Goal: Communication & Community: Share content

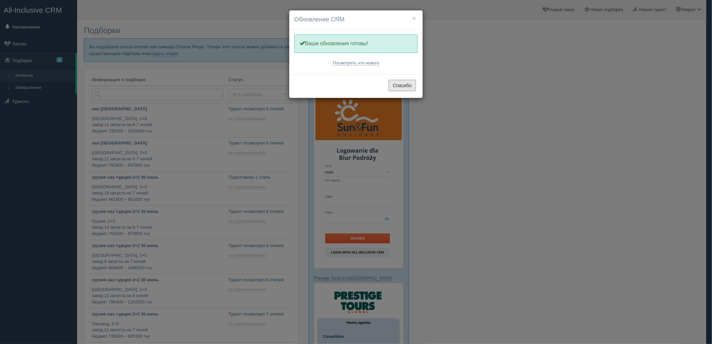
drag, startPoint x: 400, startPoint y: 84, endPoint x: 373, endPoint y: 81, distance: 27.7
click at [401, 84] on button "Спасибо" at bounding box center [403, 85] width 28 height 11
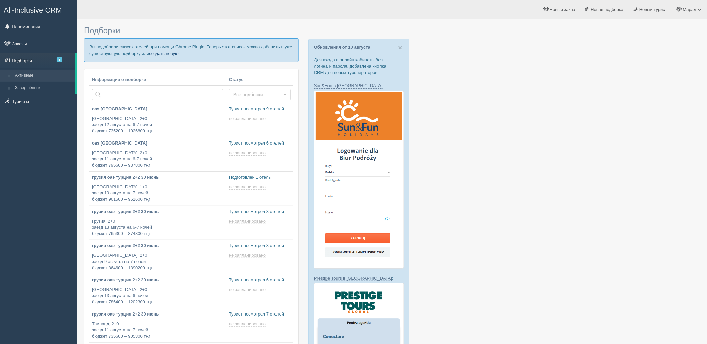
click at [156, 53] on link "создать новую" at bounding box center [164, 53] width 30 height 5
type input "2025-08-11 18:50"
type input "2025-08-11 18:35"
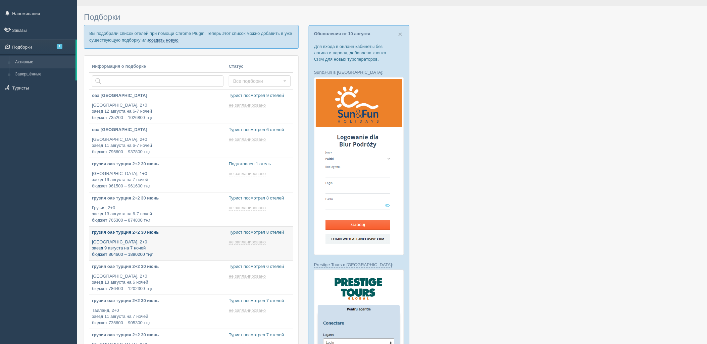
type input "2025-08-11 18:30"
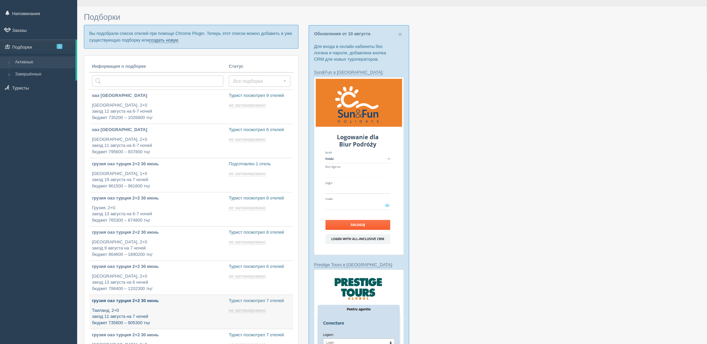
type input "2025-08-11 18:30"
type input "2025-08-11 18:25"
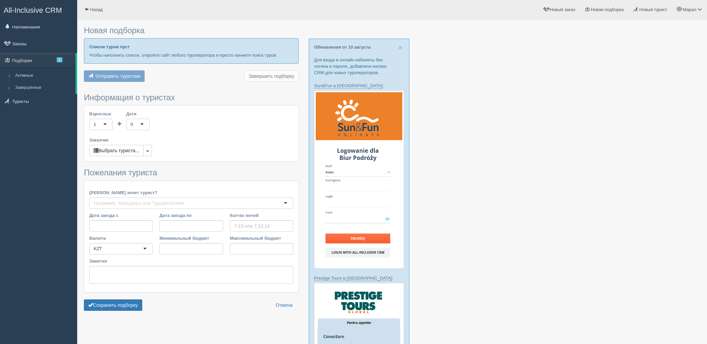
type input "7"
type input "2059800"
type input "2059900"
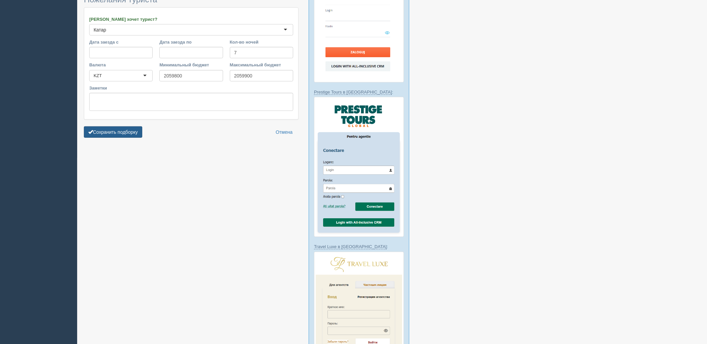
click at [128, 135] on button "Сохранить подборку" at bounding box center [113, 131] width 58 height 11
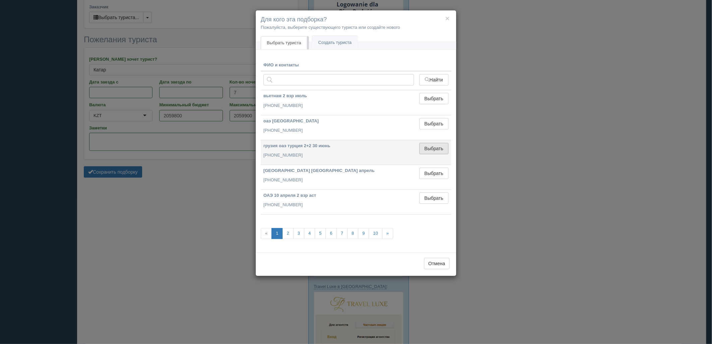
click at [437, 150] on button "Выбрать" at bounding box center [434, 148] width 29 height 11
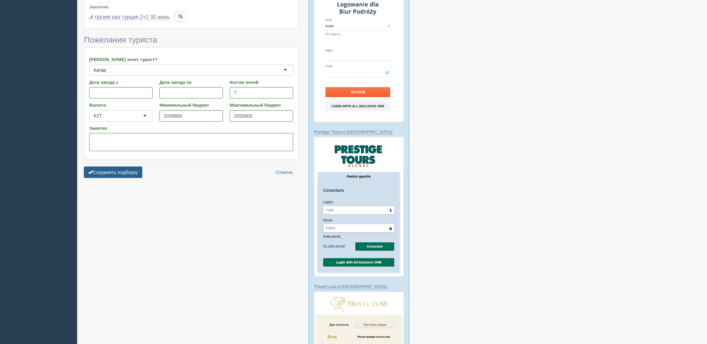
click at [106, 171] on button "Сохранить подборку" at bounding box center [113, 172] width 58 height 11
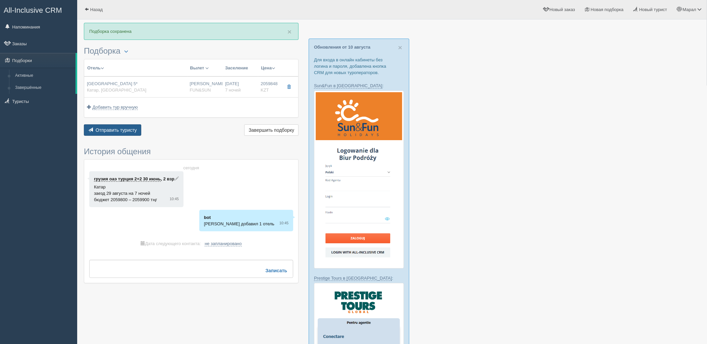
click at [132, 134] on button "Отправить туристу Отправить" at bounding box center [112, 129] width 57 height 11
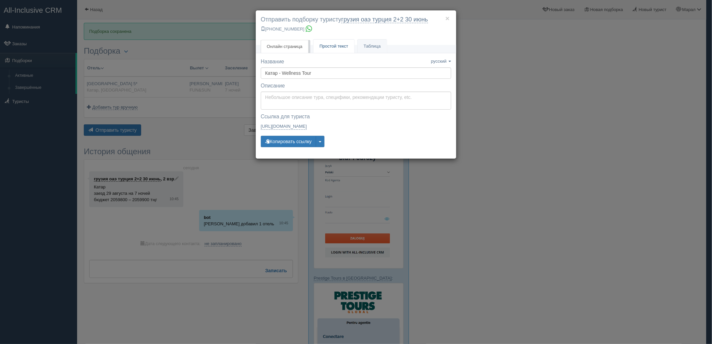
click at [327, 48] on span "Простой текст" at bounding box center [334, 46] width 29 height 5
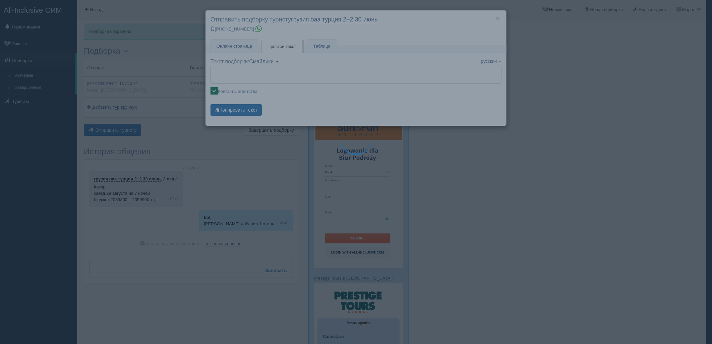
type textarea "🌞 Добрый день! Предлагаем Вам рассмотреть следующие варианты: 🌎 Катар, Доха 🏩 О…"
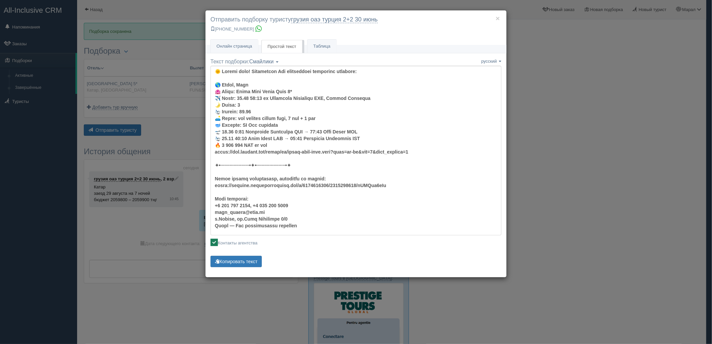
click at [616, 50] on div "× Отправить подборку туристу грузия оаэ [GEOGRAPHIC_DATA] 2+2 [DATE] [PHONE_NUM…" at bounding box center [356, 172] width 712 height 344
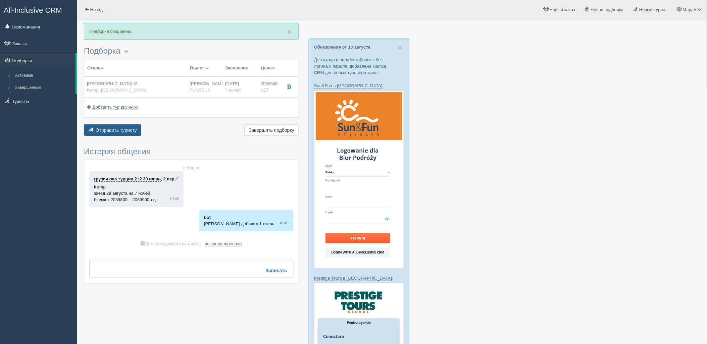
click at [119, 129] on span "Отправить туристу" at bounding box center [116, 129] width 41 height 5
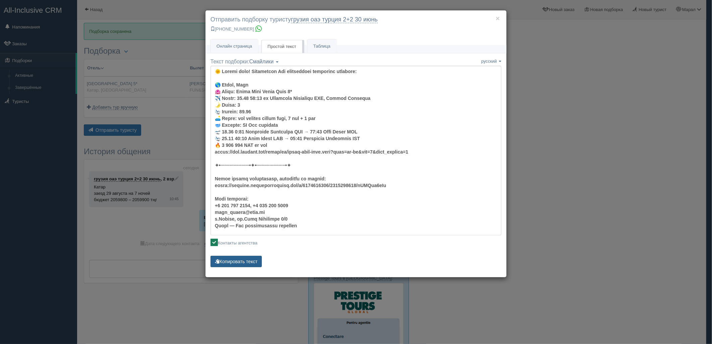
click at [245, 260] on button "Копировать текст" at bounding box center [236, 261] width 51 height 11
click at [562, 123] on div "× Отправить подборку туристу грузия оаэ турция 2+2 30 июнь +7 701 880 5580 Онла…" at bounding box center [356, 172] width 712 height 344
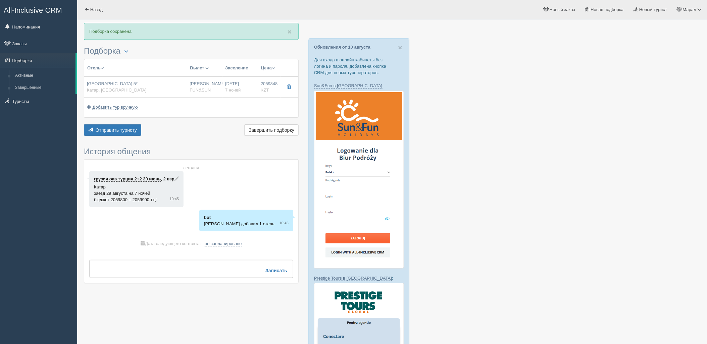
click at [611, 168] on div at bounding box center [392, 323] width 616 height 601
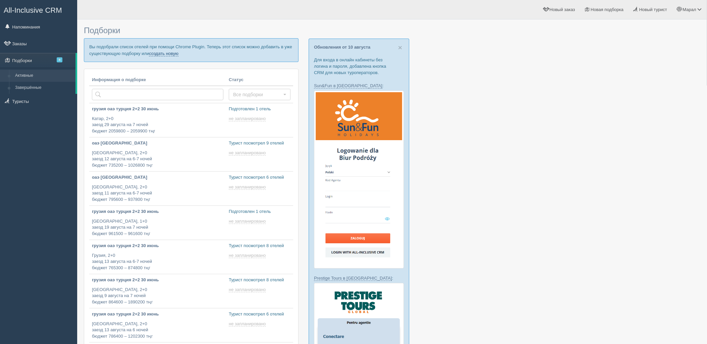
click at [168, 55] on link "создать новую" at bounding box center [164, 53] width 30 height 5
type input "[DATE] 11:45"
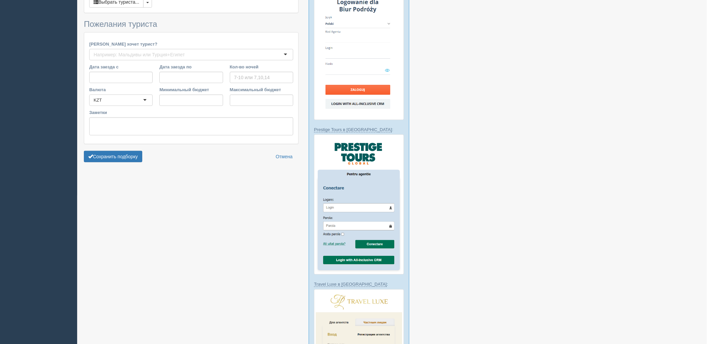
scroll to position [149, 0]
click at [133, 156] on button "Сохранить подборку" at bounding box center [113, 156] width 58 height 11
type input "5"
type input "879100"
type input "1110600"
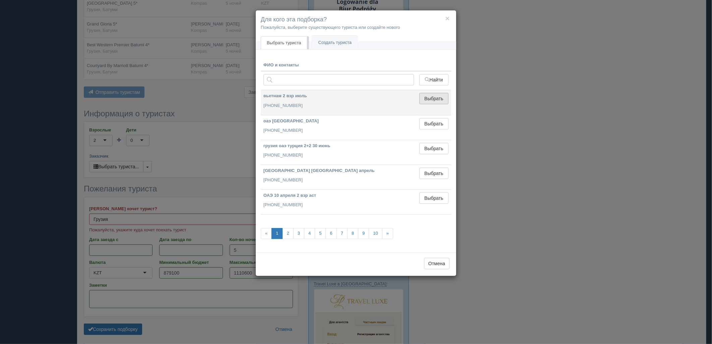
click at [427, 102] on button "Выбрать" at bounding box center [434, 98] width 29 height 11
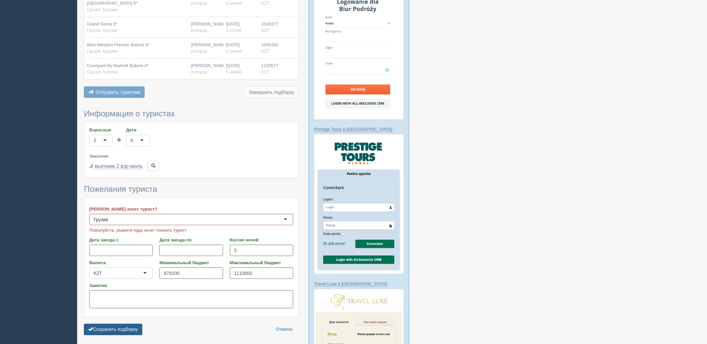
click at [129, 328] on button "Сохранить подборку" at bounding box center [113, 329] width 58 height 11
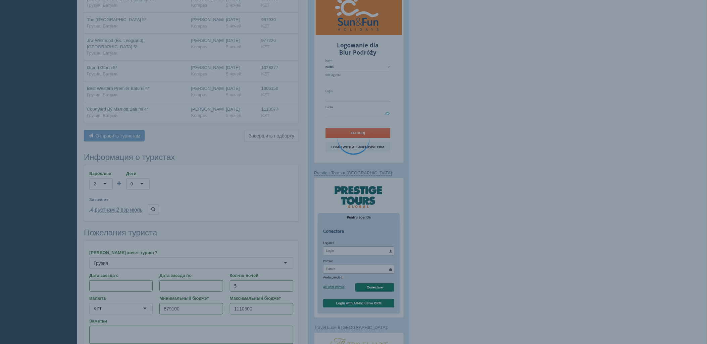
scroll to position [37, 0]
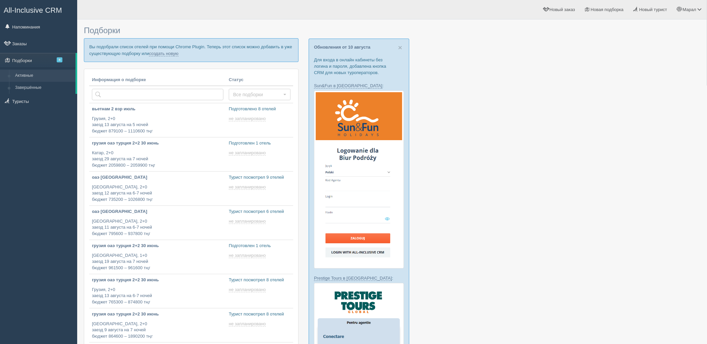
type input "[DATE] 18:50"
click at [159, 55] on link "создать новую" at bounding box center [164, 53] width 30 height 5
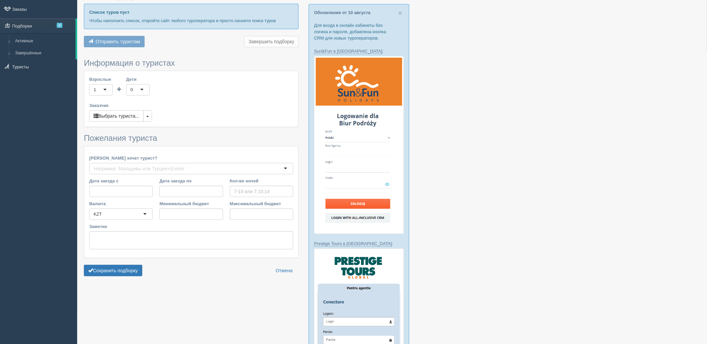
type input "5"
type input "879100"
type input "1110600"
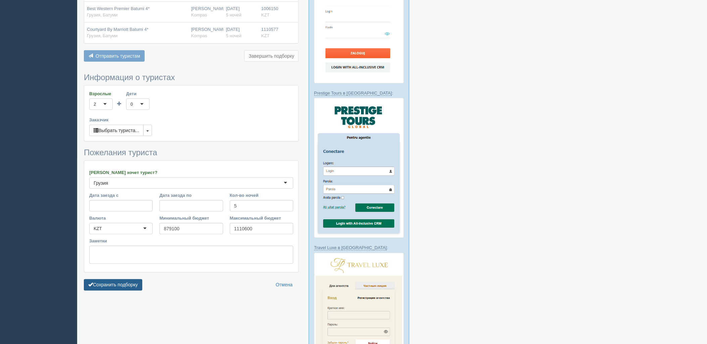
scroll to position [261, 0]
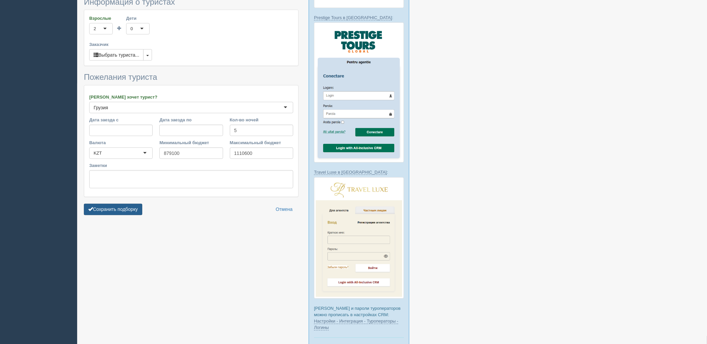
click at [116, 209] on button "Сохранить подборку" at bounding box center [113, 209] width 58 height 11
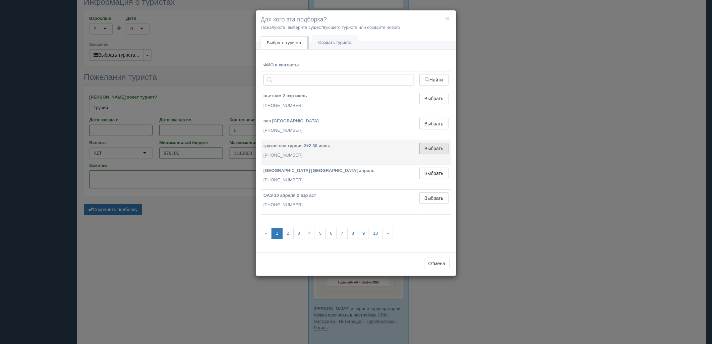
click at [434, 148] on button "Выбрать" at bounding box center [434, 148] width 29 height 11
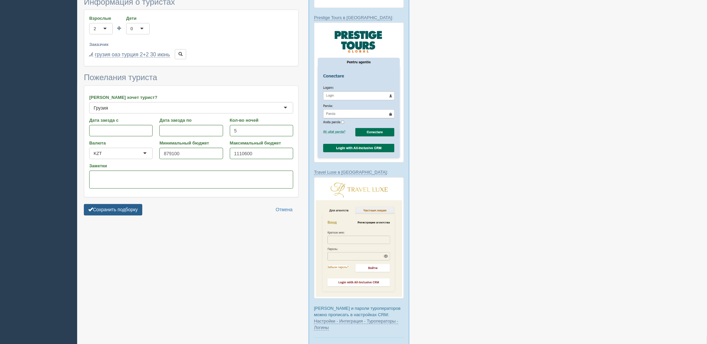
click at [131, 206] on button "Сохранить подборку" at bounding box center [113, 209] width 58 height 11
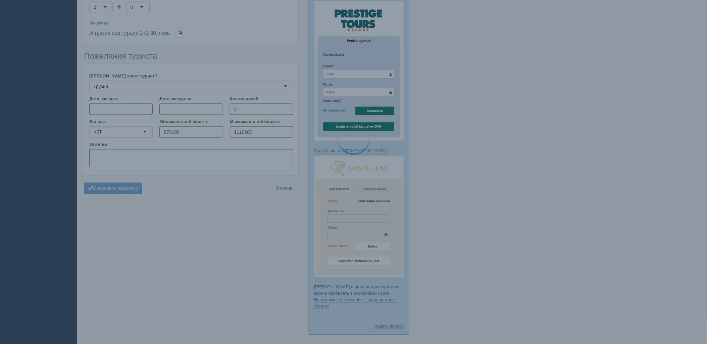
scroll to position [219, 0]
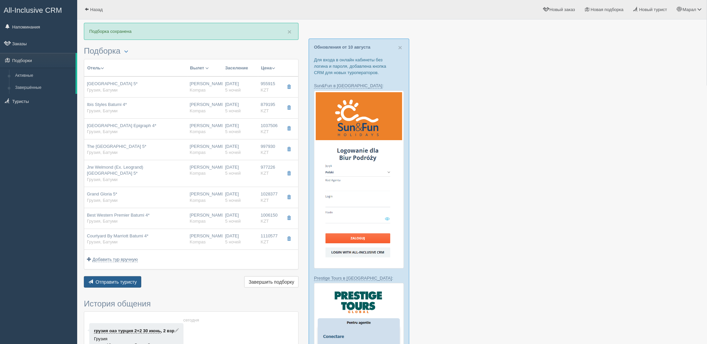
click at [113, 282] on span "Отправить туристу" at bounding box center [116, 281] width 41 height 5
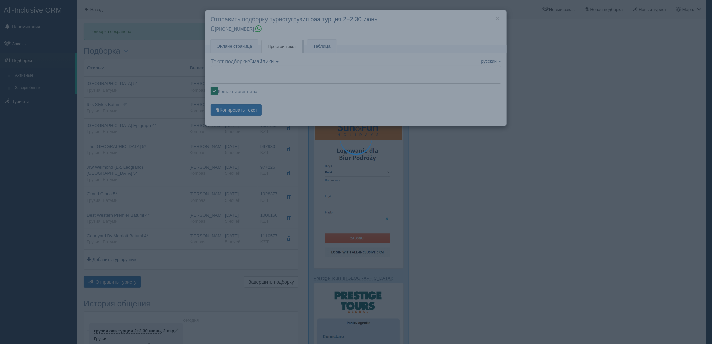
type textarea "🌞 Добрый день! Предлагаем Вам рассмотреть следующие варианты: 🌎 Грузия, Батуми …"
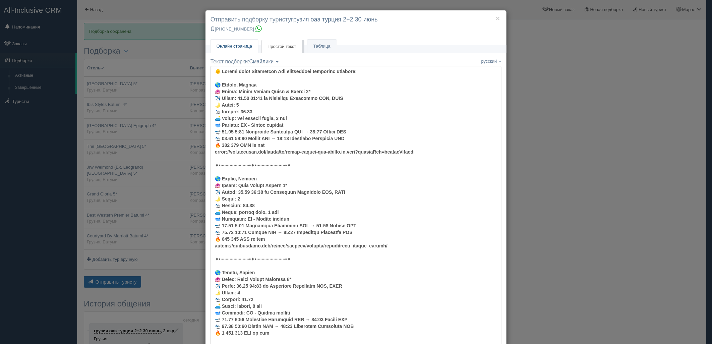
click at [232, 46] on span "Онлайн страница" at bounding box center [235, 46] width 36 height 5
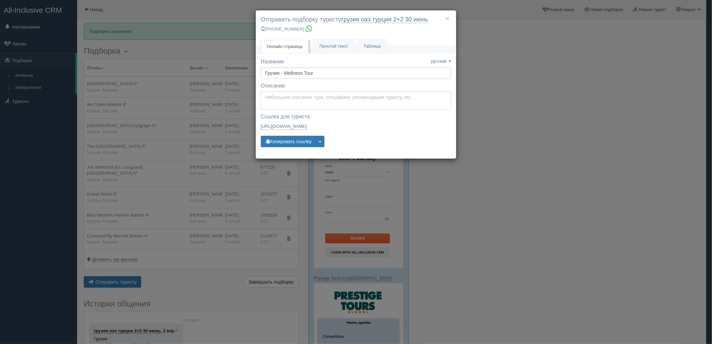
type textarea "Здравствуйте! Ниже представлены варианты туров для Вас. Для просмотра описания …"
click at [292, 100] on textarea "Здравствуйте! Ниже представлены варианты туров для Вас. Для просмотра описания …" at bounding box center [356, 101] width 191 height 18
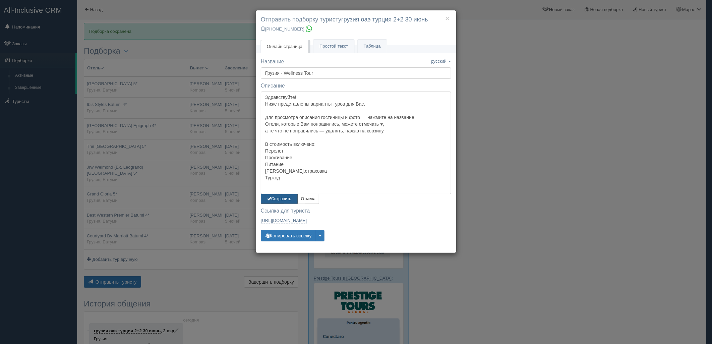
click at [270, 200] on span "button" at bounding box center [269, 199] width 4 height 4
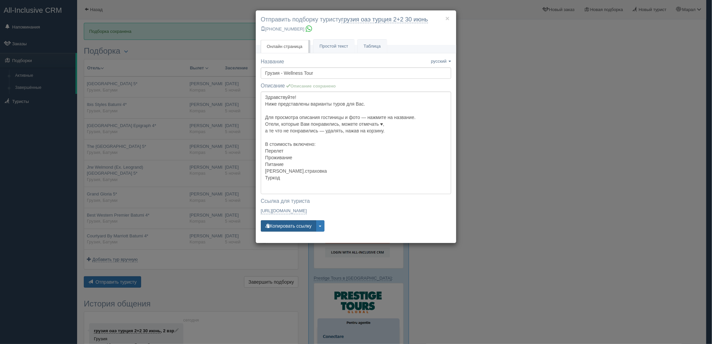
click at [296, 226] on button "Копировать ссылку" at bounding box center [288, 225] width 55 height 11
click at [295, 226] on button "Копировать ссылку" at bounding box center [288, 225] width 55 height 11
click at [295, 225] on button "Копировать ссылку" at bounding box center [288, 225] width 55 height 11
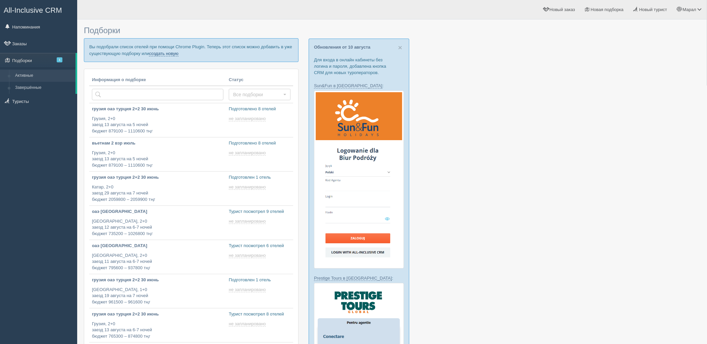
click at [169, 55] on link "создать новую" at bounding box center [164, 53] width 30 height 5
type input "[DATE] 12:00"
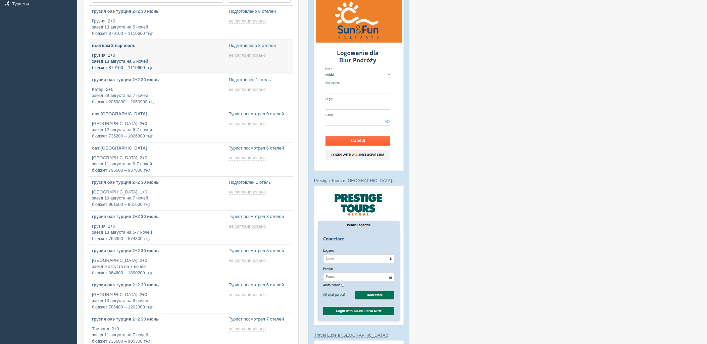
type input "[DATE] 12:00"
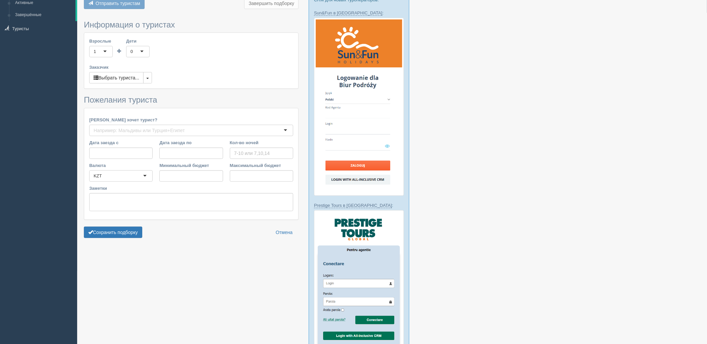
type input "7"
type input "1578000"
type input "1578100"
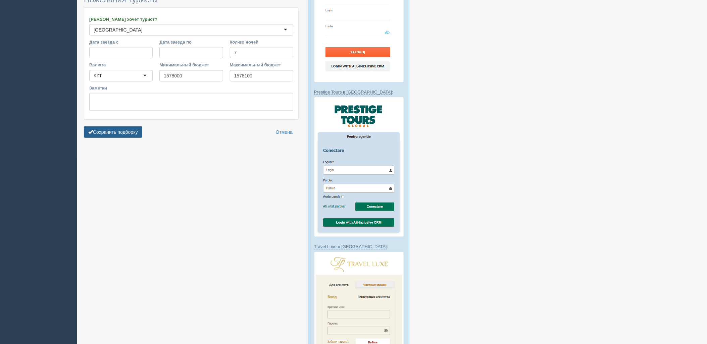
click at [123, 127] on button "Сохранить подборку" at bounding box center [113, 131] width 58 height 11
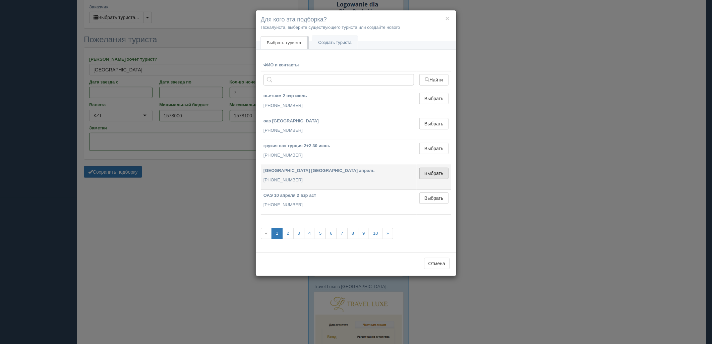
click at [433, 173] on button "Выбрать" at bounding box center [434, 173] width 29 height 11
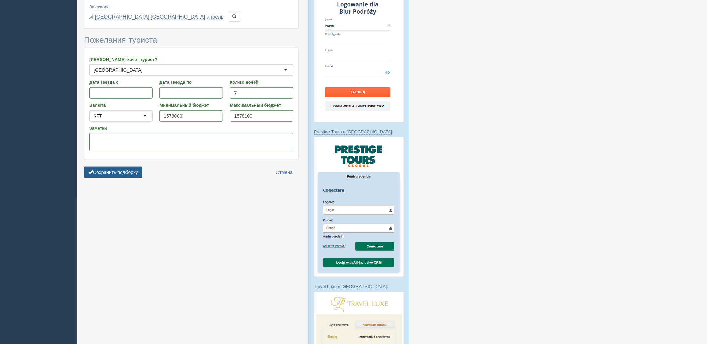
click at [129, 174] on button "Сохранить подборку" at bounding box center [113, 172] width 58 height 11
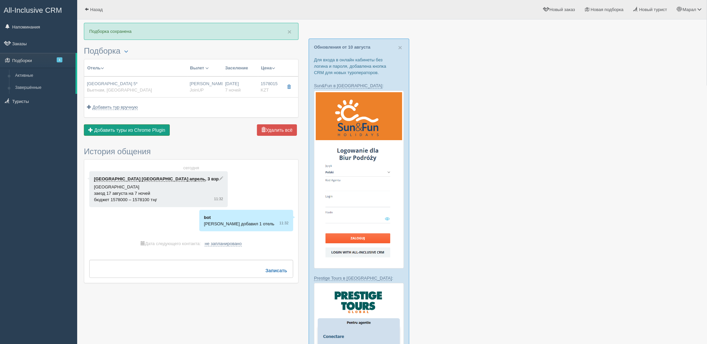
click at [146, 128] on span "Добавить туры из Chrome Plugin" at bounding box center [129, 129] width 71 height 5
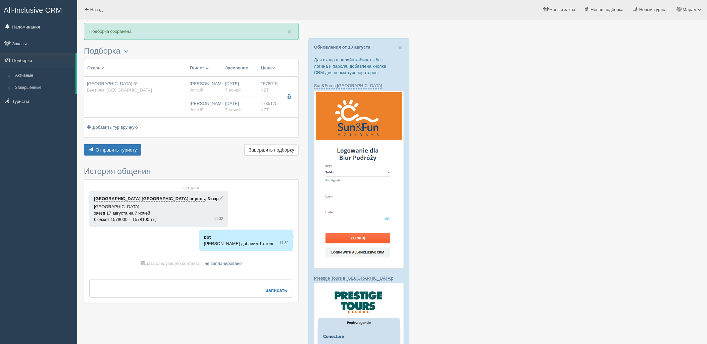
click at [217, 93] on div "Нурсултан Назарбаев NQZ JoinUP" at bounding box center [205, 87] width 30 height 12
type input "Queen Ann Nha Trang Hotel 5*"
type input "https://tophotels.ru/hotel/al312931"
type input "Вьетнам"
type input "Nha Trang"
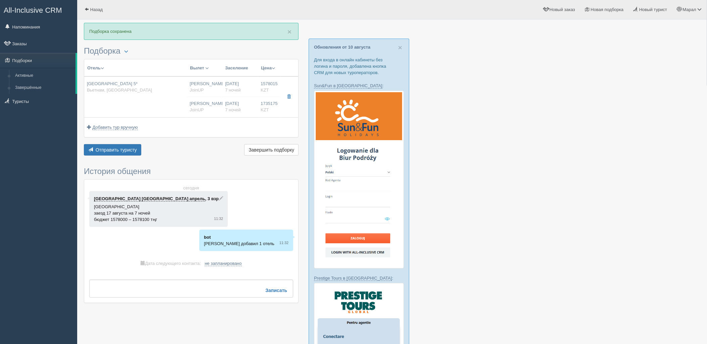
type input "1578015.00"
type input "Нурсултан Назарбаев NQZ"
type input "Нячанг Камрань CXR"
type input "20:25"
type input "06:20"
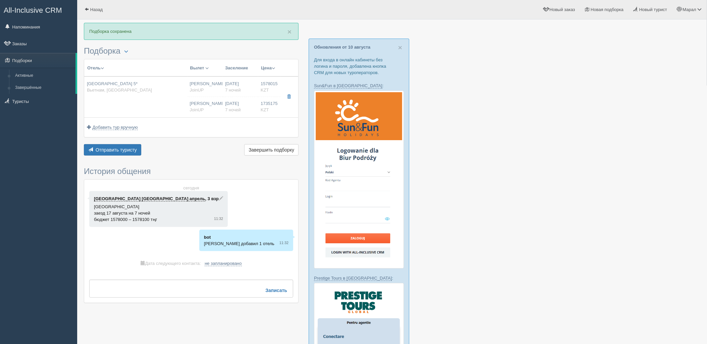
type input "VietJet Air"
type input "12:40"
type input "18:55"
type input "7"
type input "Deluxe"
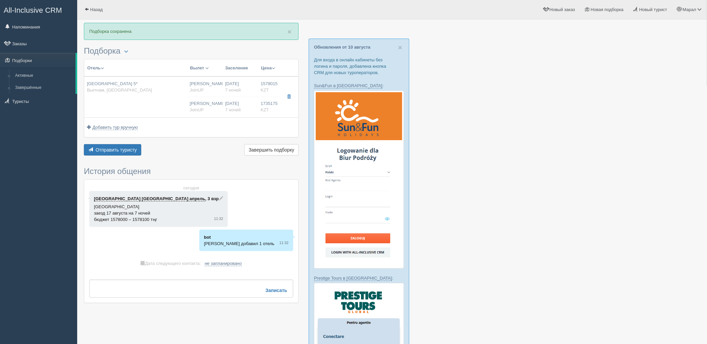
type input "BB"
type input "JoinUP"
type input "1735175.00"
type input "Нурсултан Назарбаев NQZ"
type input "Нячанг Камрань CXR"
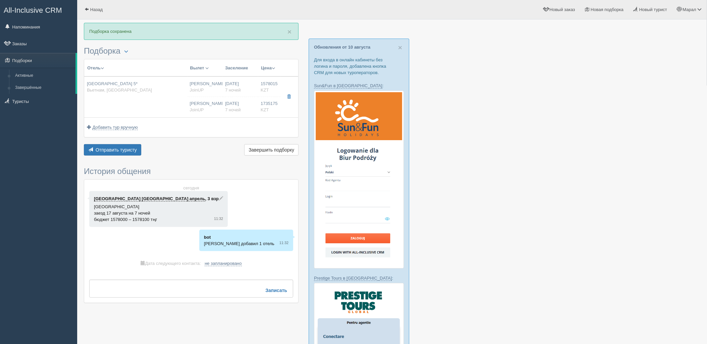
type input "20:25"
type input "06:20"
type input "VietJet Air"
type input "12:40"
type input "18:55"
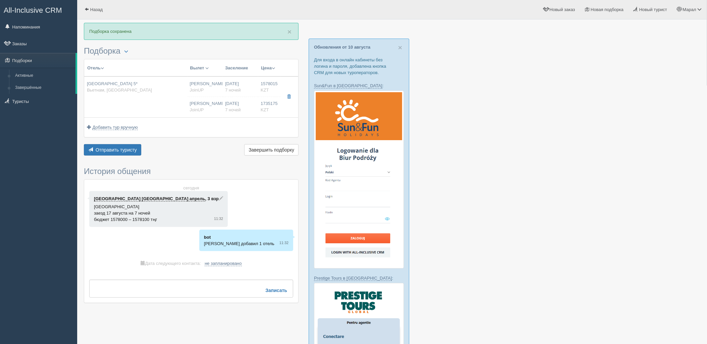
type input "7"
type input "Deluxe"
type input "HB"
type input "JoinUP"
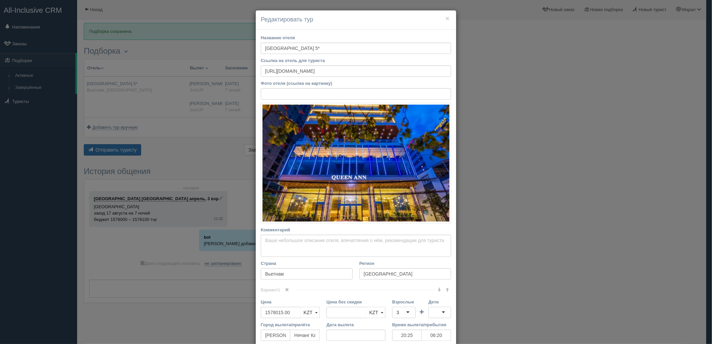
drag, startPoint x: 288, startPoint y: 171, endPoint x: 291, endPoint y: 170, distance: 3.5
click at [288, 286] on link at bounding box center [287, 289] width 11 height 7
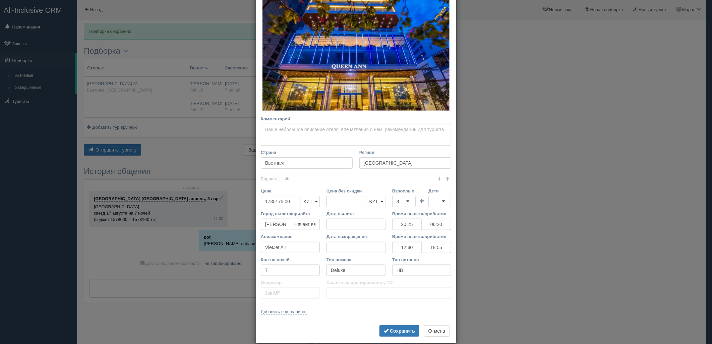
scroll to position [121, 0]
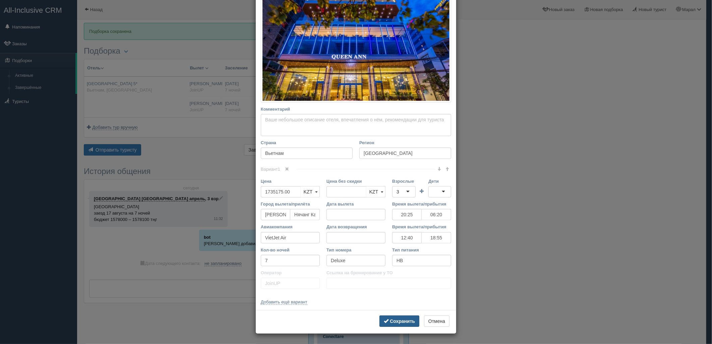
click at [402, 321] on b "Сохранить" at bounding box center [402, 321] width 25 height 5
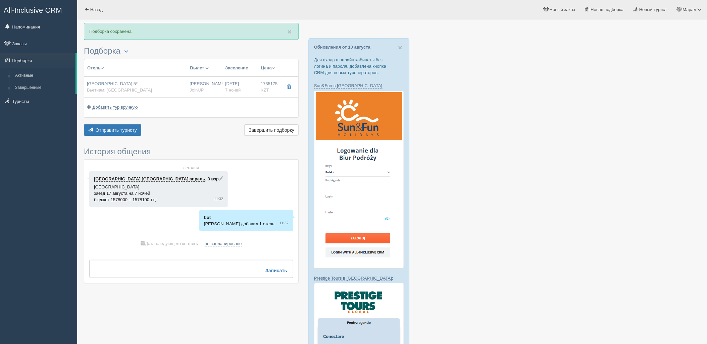
click at [609, 100] on div at bounding box center [392, 323] width 616 height 601
click at [95, 127] on button "Отправить туристу Отправить" at bounding box center [112, 129] width 57 height 11
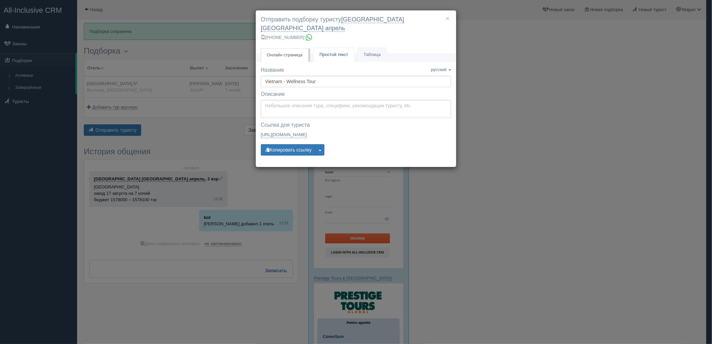
drag, startPoint x: 331, startPoint y: 46, endPoint x: 326, endPoint y: 55, distance: 10.1
click at [331, 52] on span "Простой текст" at bounding box center [334, 54] width 29 height 5
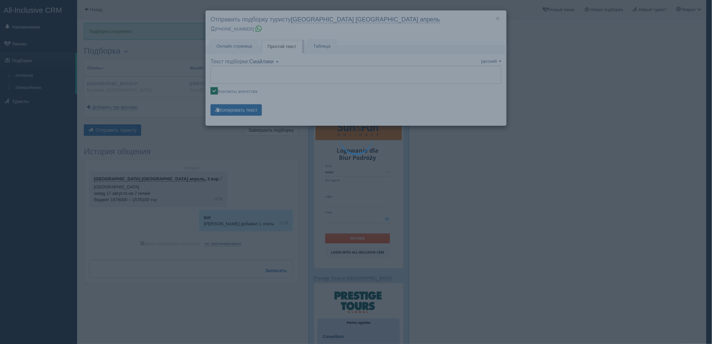
type textarea "🌞 Добрый день! Предлагаем Вам рассмотреть следующие варианты: 🌎 Вьетнам, Nha Tr…"
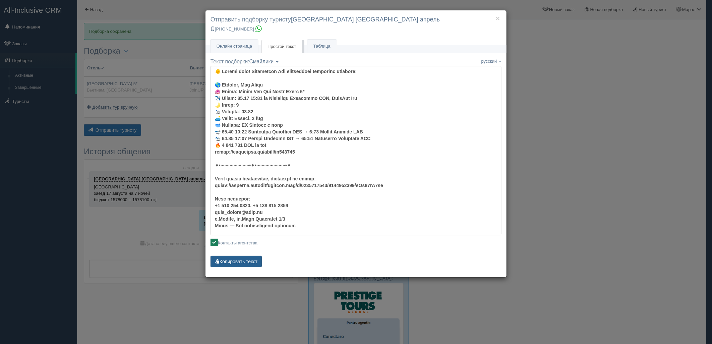
click at [238, 262] on button "Копировать текст" at bounding box center [236, 261] width 51 height 11
click at [233, 259] on button "Копировать текст" at bounding box center [236, 261] width 51 height 11
click at [233, 260] on button "Копировать текст" at bounding box center [236, 261] width 51 height 11
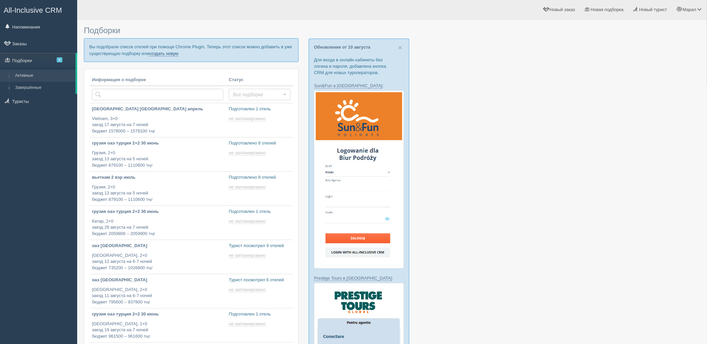
click at [172, 52] on link "создать новую" at bounding box center [164, 53] width 30 height 5
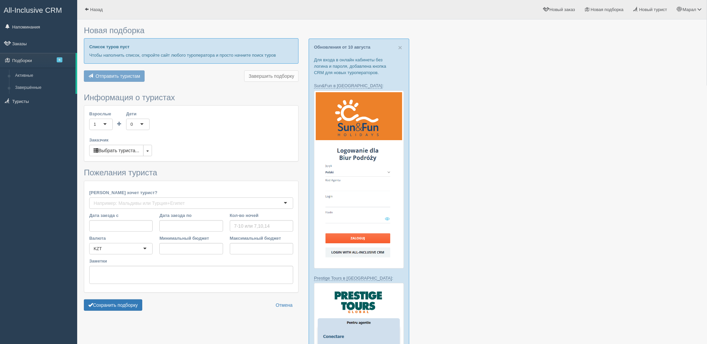
type input "6"
type input "1293800"
type input "1344200"
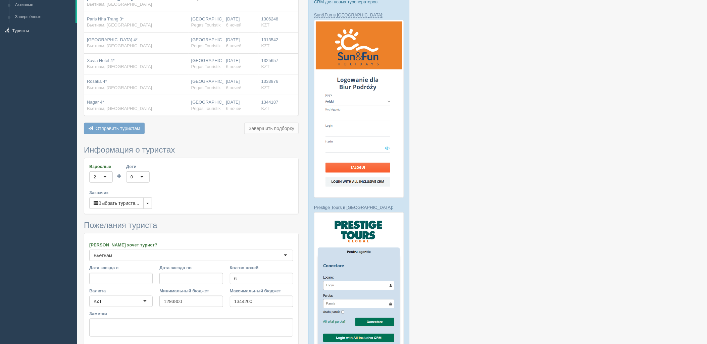
scroll to position [112, 0]
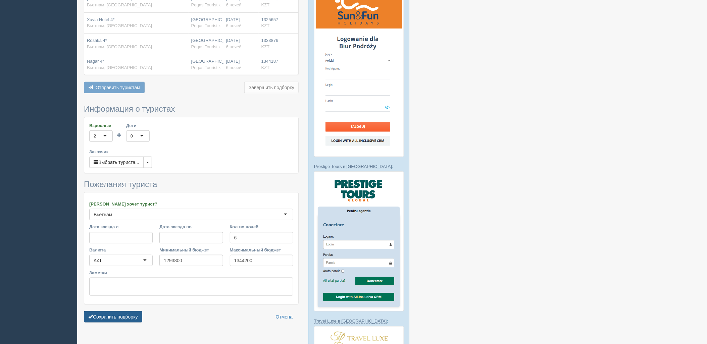
click at [129, 314] on button "Сохранить подборку" at bounding box center [113, 316] width 58 height 11
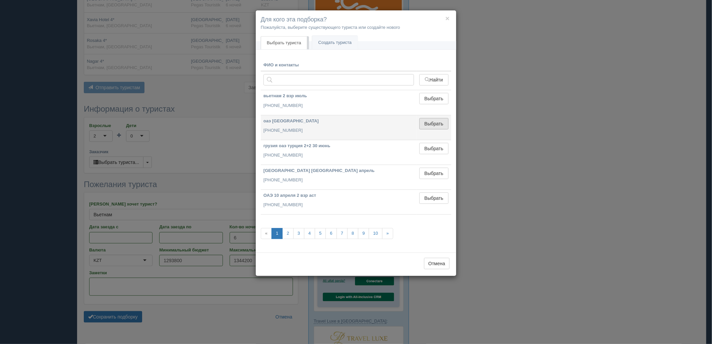
click at [434, 123] on button "Выбрать" at bounding box center [434, 123] width 29 height 11
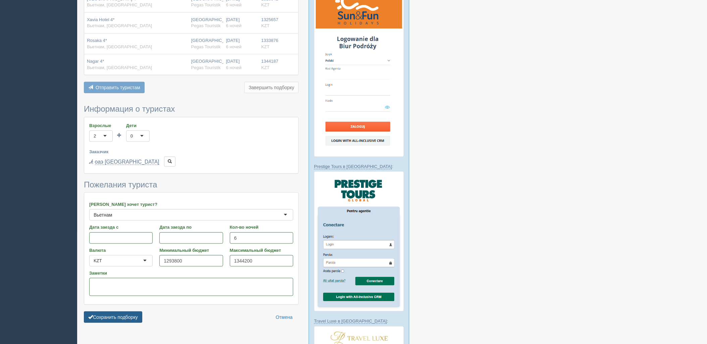
click at [101, 313] on button "Сохранить подборку" at bounding box center [113, 317] width 58 height 11
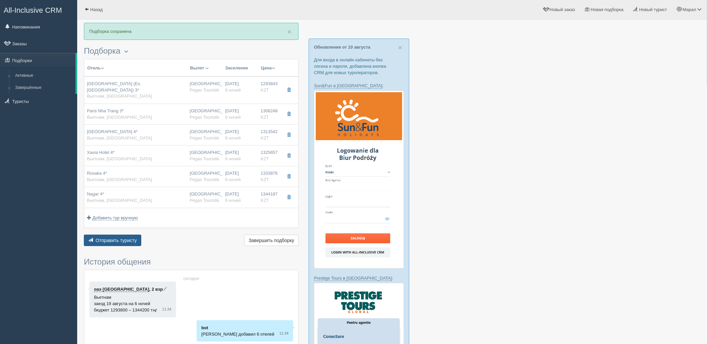
click at [119, 238] on span "Отправить туристу" at bounding box center [116, 240] width 41 height 5
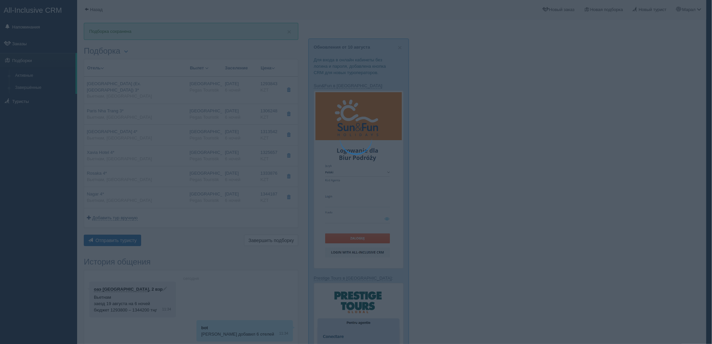
type textarea "🌞 Добрый день! Предлагаем Вам рассмотреть следующие варианты: 🌎 Вьетнам, Нячанг…"
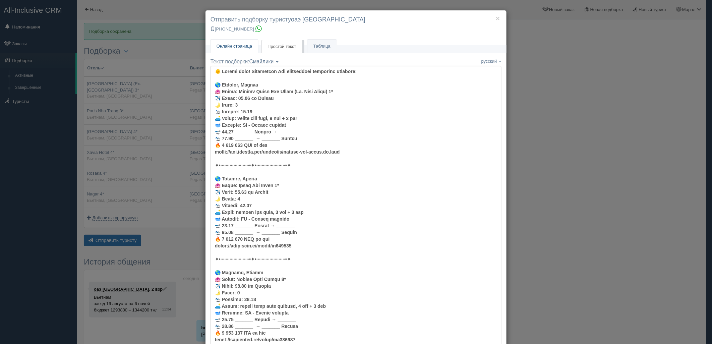
click at [247, 40] on link "Онлайн страница Онлайн" at bounding box center [235, 47] width 48 height 14
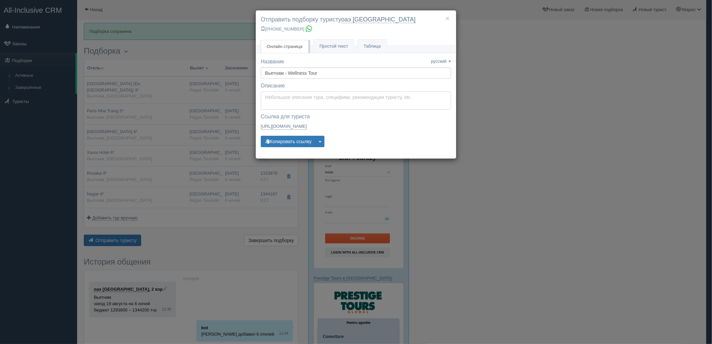
type textarea "Здравствуйте! Ниже представлены варианты туров для Вас. Для просмотра описания …"
click at [298, 105] on textarea "Здравствуйте! Ниже представлены варианты туров для Вас. Для просмотра описания …" at bounding box center [356, 101] width 191 height 18
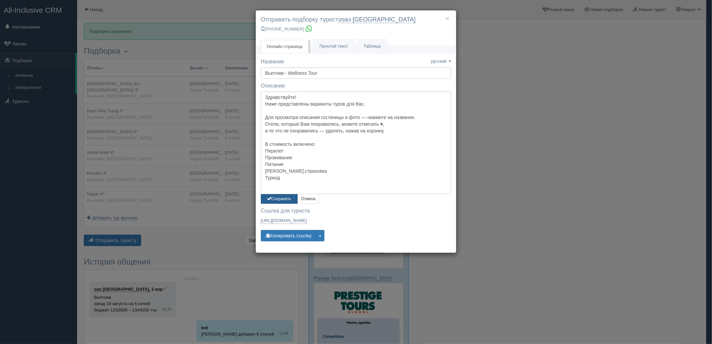
click at [284, 198] on button "Сохранить" at bounding box center [279, 199] width 37 height 10
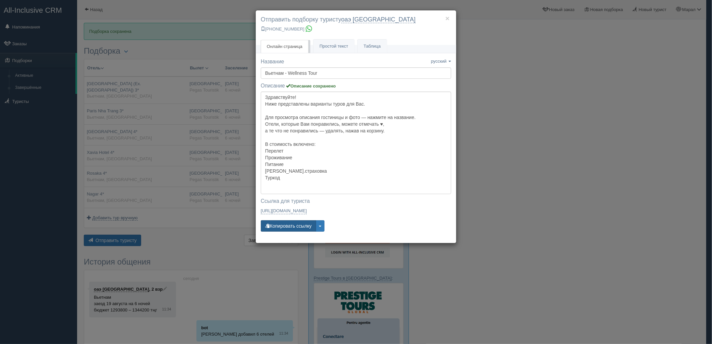
click at [287, 226] on button "Копировать ссылку" at bounding box center [288, 225] width 55 height 11
click at [163, 107] on div "× Отправить подборку туристу оаэ [GEOGRAPHIC_DATA] [PHONE_NUMBER] Онлайн страни…" at bounding box center [356, 172] width 712 height 344
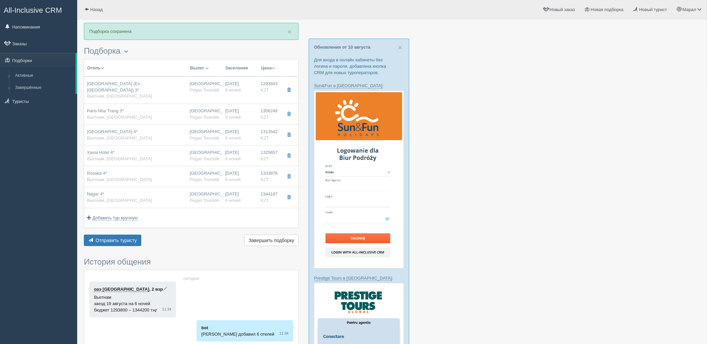
click at [162, 89] on div "Saphia Hotel Nha Trang (Ex. Soho Hotel) 3* Вьетнам, Нячанг" at bounding box center [136, 90] width 98 height 19
type input "Saphia Hotel Nha Trang (Ex. Soho Hotel) 3*"
type input "https://www.booking.com/hotel/vn/saphia-nha-trang.ru.html"
type input "Вьетнам"
type input "Нячанг"
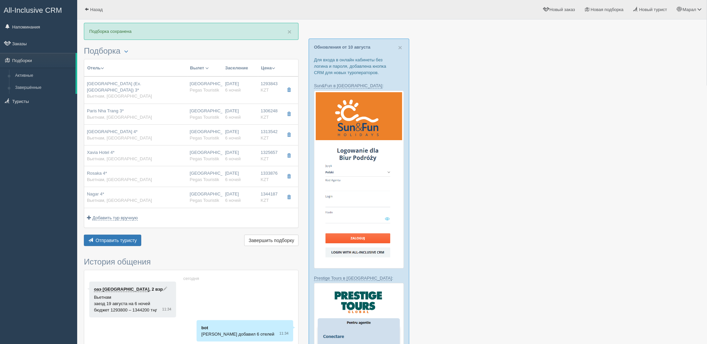
type input "1293843.00"
type input "[GEOGRAPHIC_DATA]"
type input "6"
type input "deluxe city view"
type input "BB - Только завтрак"
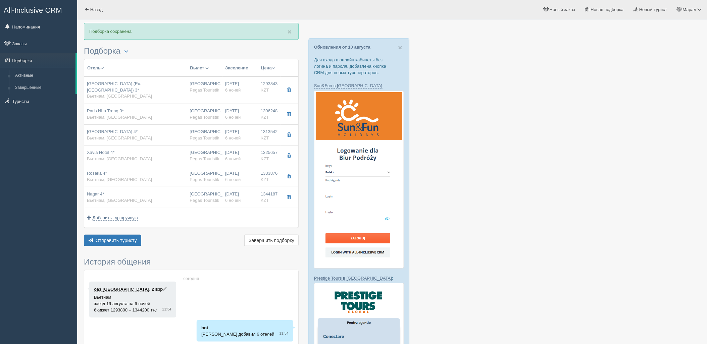
type input "Pegas Touristik"
type input "https://tourvisor.ru/countries#!/hotel=nha-trang-star"
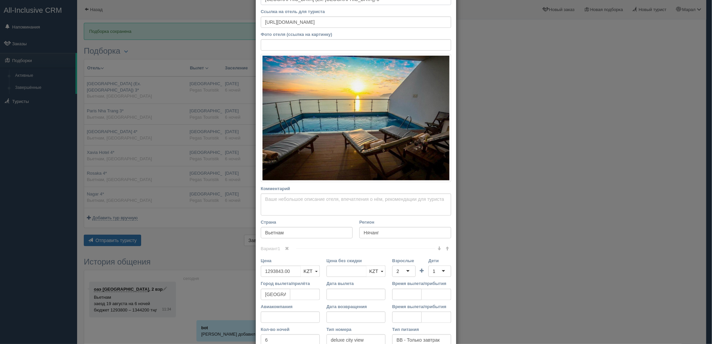
scroll to position [128, 0]
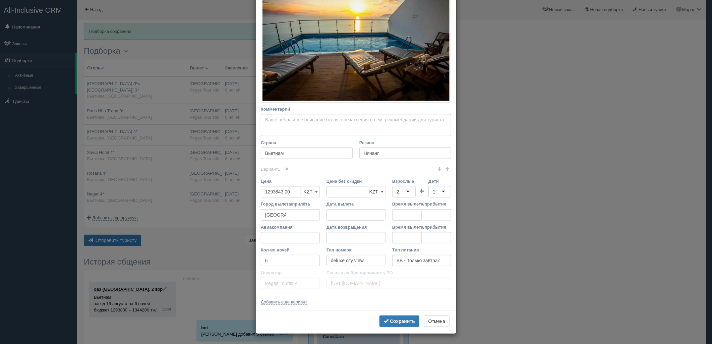
drag, startPoint x: 272, startPoint y: 260, endPoint x: 236, endPoint y: 260, distance: 36.2
click at [236, 260] on div "× Редактировать тур Название отеля Saphia Hotel Nha Trang (Ex. Soho Hotel) 3* С…" at bounding box center [356, 172] width 712 height 344
type input "."
click at [388, 316] on button "Сохранить" at bounding box center [400, 321] width 40 height 11
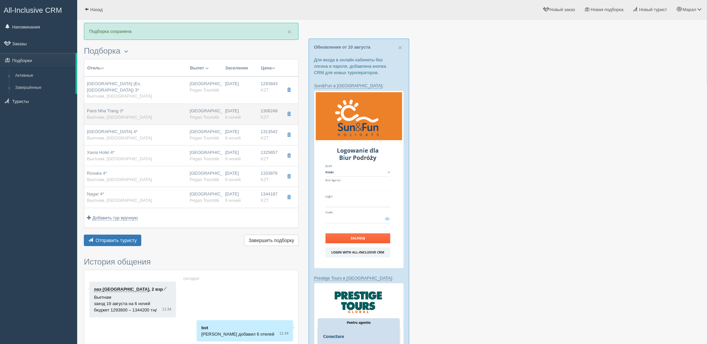
click at [209, 115] on span "Pegas Touristik" at bounding box center [205, 117] width 30 height 5
type input "Paris Nha Trang 3*"
type input "https://tophotels.ru/hotel/al263923"
type input "1306248.00"
type input "6"
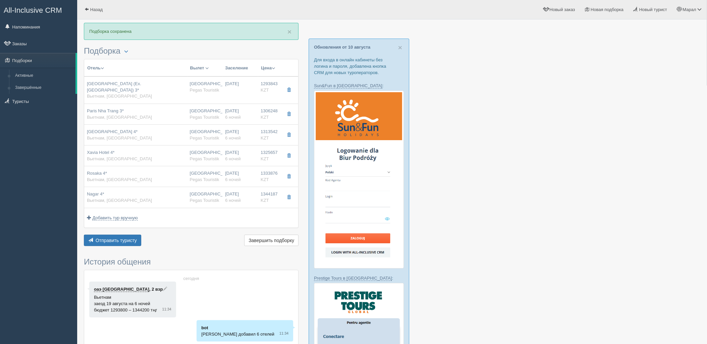
type input "deluxe sea view"
type input "https://tourvisor.ru/countries#!/hotel=paris-nha-trang"
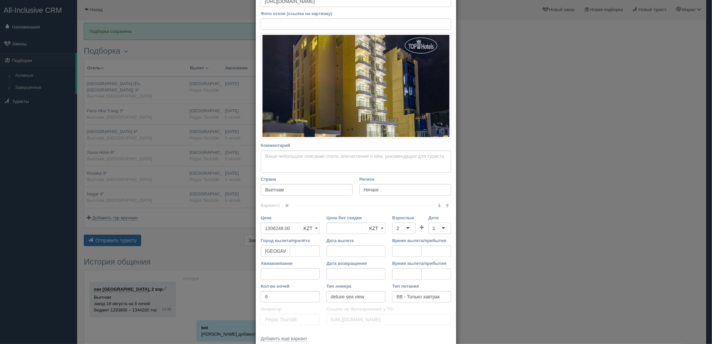
scroll to position [106, 0]
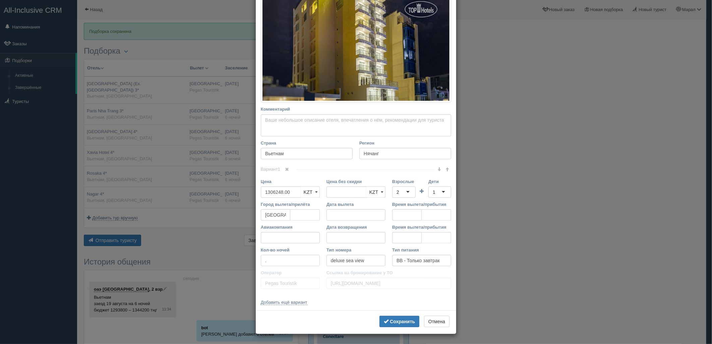
drag, startPoint x: 277, startPoint y: 259, endPoint x: 216, endPoint y: 260, distance: 61.1
click at [216, 260] on div "× Редактировать тур Название отеля Paris Nha Trang 3* Ссылка на отель для турис…" at bounding box center [356, 172] width 712 height 344
type input "7"
click at [400, 325] on button "Сохранить" at bounding box center [400, 321] width 40 height 11
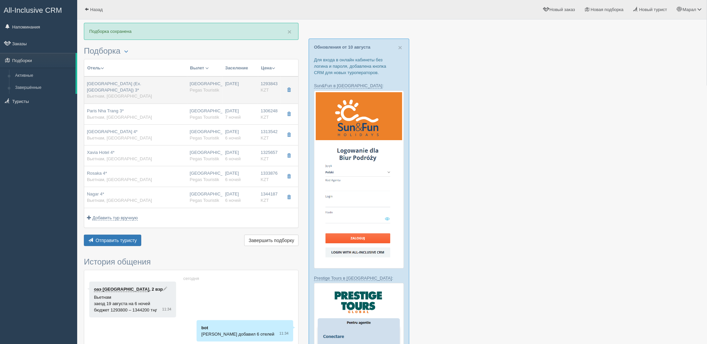
click at [227, 83] on div "19.08.2025" at bounding box center [240, 87] width 30 height 12
type input "Saphia Hotel Nha Trang (Ex. Soho Hotel) 3*"
type input "https://www.booking.com/hotel/vn/saphia-nha-trang.ru.html"
type input "1293843.00"
type input "deluxe city view"
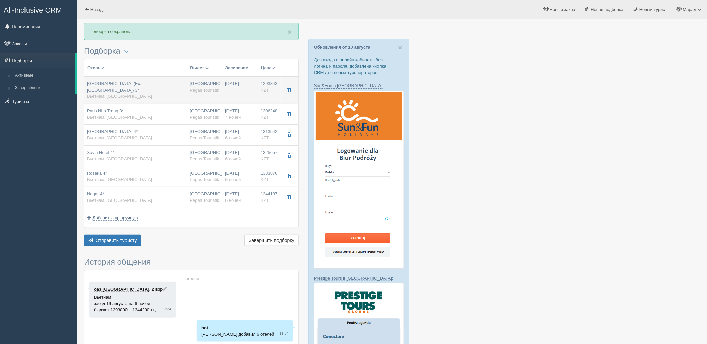
type input "https://tourvisor.ru/countries#!/hotel=nha-trang-star"
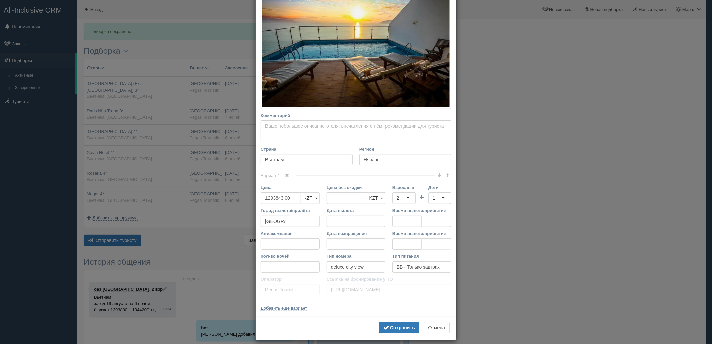
scroll to position [128, 0]
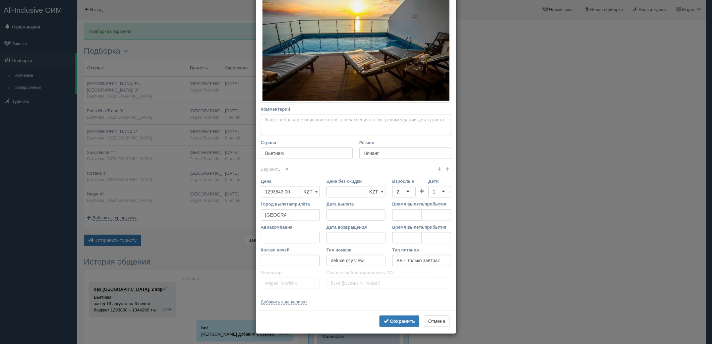
click at [270, 237] on input "Авиакомпания" at bounding box center [290, 237] width 59 height 11
click at [270, 261] on input "Кол-во ночей" at bounding box center [290, 260] width 59 height 11
type input "7"
click at [401, 325] on button "Сохранить" at bounding box center [400, 321] width 40 height 11
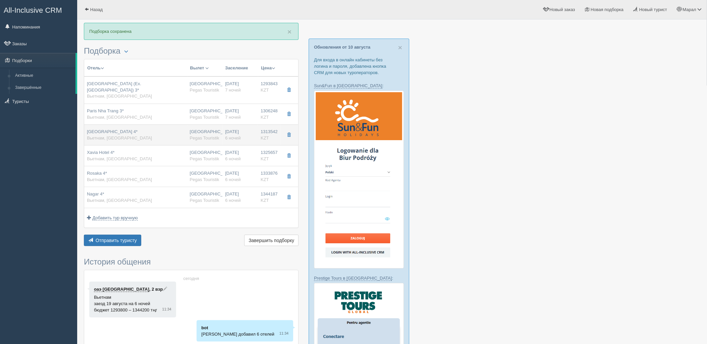
drag, startPoint x: 224, startPoint y: 123, endPoint x: 244, endPoint y: 141, distance: 26.4
click at [224, 125] on td "19.08.2025 6 ночей" at bounding box center [240, 135] width 36 height 21
type input "Dendro Gold Hotel 4*"
type input "https://tophotels.ru/hotel/al245782"
type input "1313542.00"
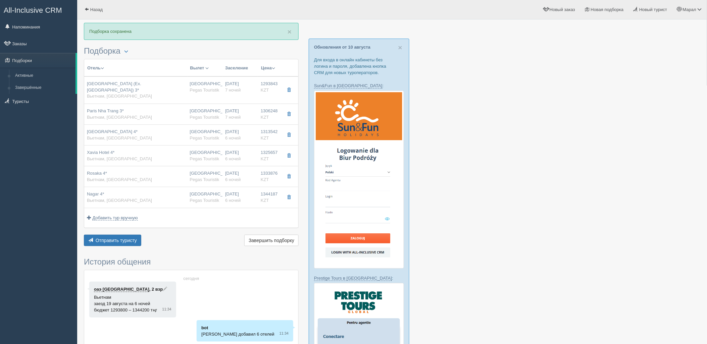
type input "6"
type input "deluxe city view balcony"
type input "https://tourvisor.ru/countries#!/hotel=dendro-gold-hotel"
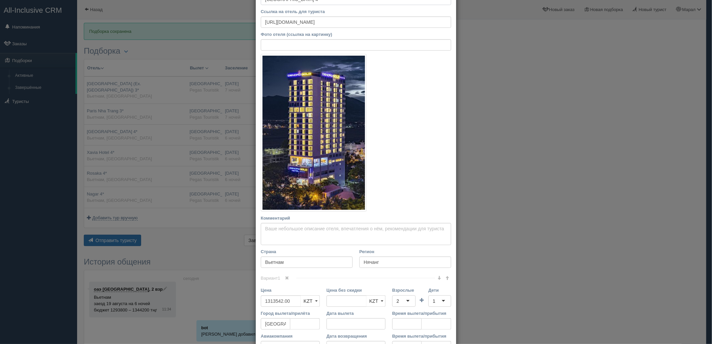
scroll to position [112, 0]
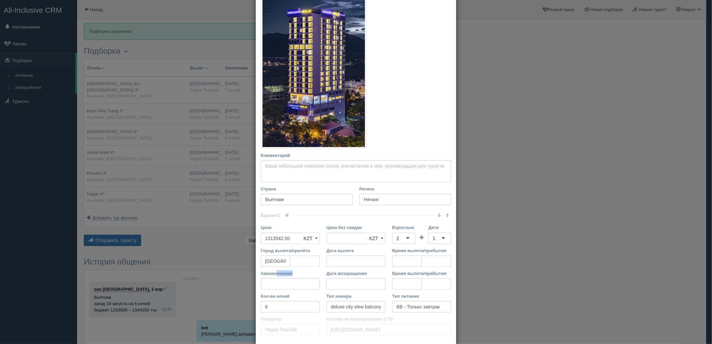
drag, startPoint x: 273, startPoint y: 276, endPoint x: 333, endPoint y: 306, distance: 66.6
click at [232, 277] on div "× Редактировать тур Название отеля Dendro Gold Hotel 4* Ссылка на отель для тур…" at bounding box center [356, 172] width 712 height 344
click at [227, 307] on div "× Редактировать тур Название отеля Dendro Gold Hotel 4* Ссылка на отель для тур…" at bounding box center [356, 172] width 712 height 344
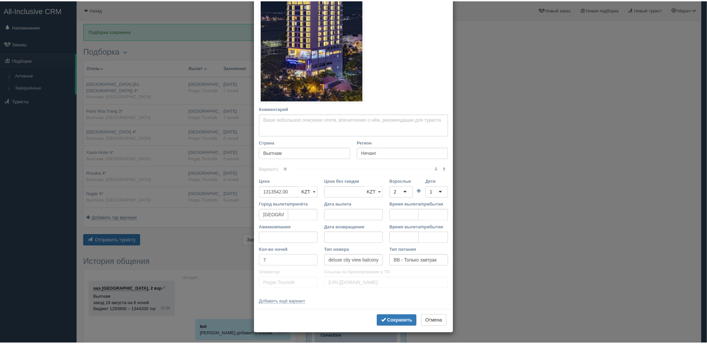
scroll to position [158, 0]
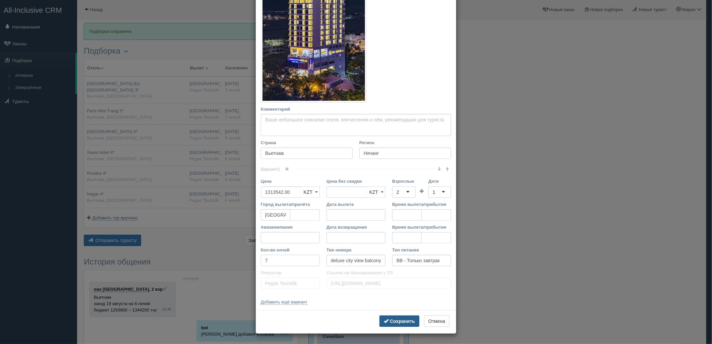
type input "7"
click at [392, 318] on button "Сохранить" at bounding box center [400, 321] width 40 height 11
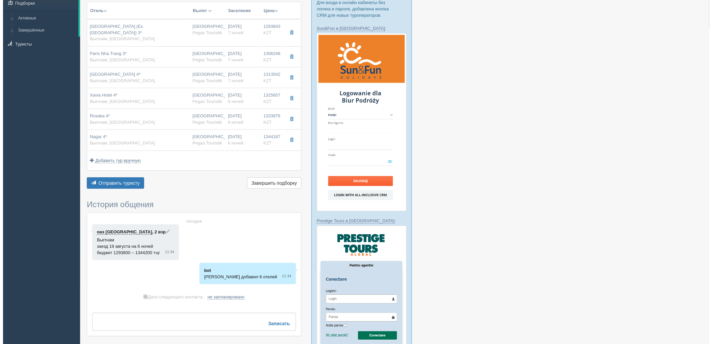
scroll to position [112, 0]
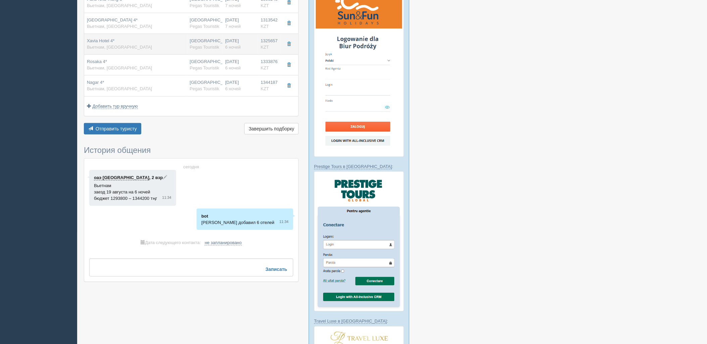
click at [235, 45] on td "19.08.2025 6 ночей" at bounding box center [240, 44] width 36 height 21
type input "Xavia Hotel 4*"
type input "https://www.booking.com/hotel/vn/xavia-nha-trang.ru.html"
type input "1325657.00"
type input "6"
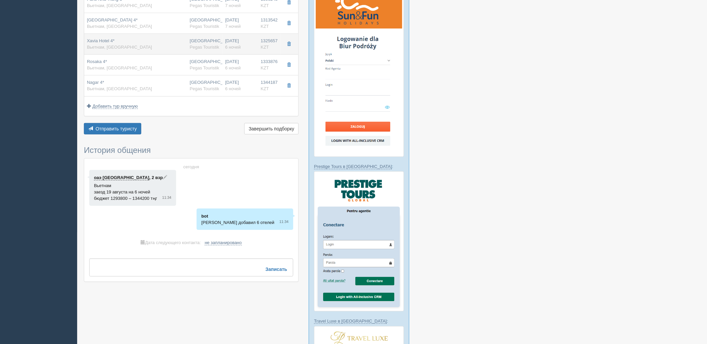
type input "superior"
type input "https://tourvisor.ru/countries#!/hotel=xavia-hotel"
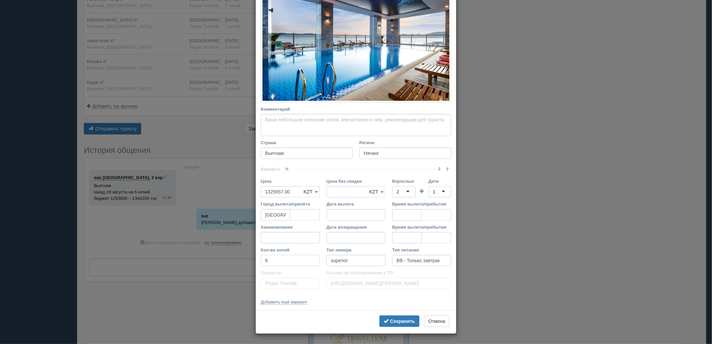
scroll to position [128, 0]
drag, startPoint x: 259, startPoint y: 262, endPoint x: 240, endPoint y: 261, distance: 18.8
click at [240, 261] on div "× Редактировать тур Название отеля Xavia Hotel 4* Ссылка на отель для туриста h…" at bounding box center [356, 172] width 712 height 344
type input "7"
click at [392, 316] on button "Сохранить" at bounding box center [400, 321] width 40 height 11
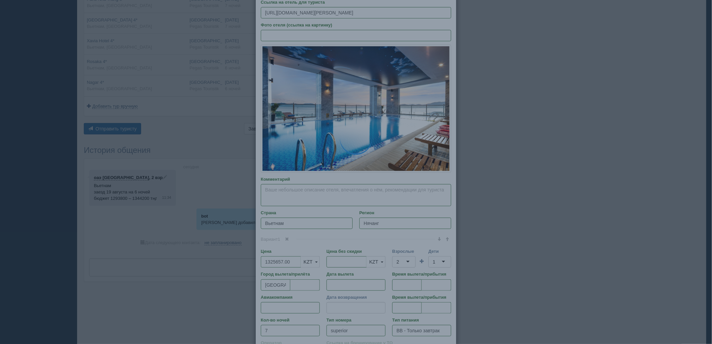
scroll to position [54, 0]
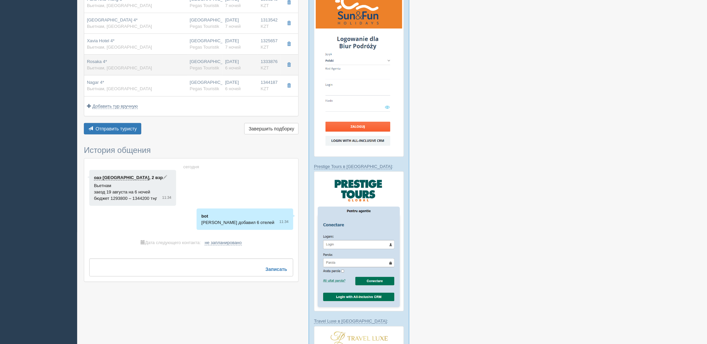
click at [201, 65] on span "Pegas Touristik" at bounding box center [205, 67] width 30 height 5
type input "Rosaka 4*"
type input "https://tophotels.ru/hotel/al305400"
type input "1333876.00"
type input "6"
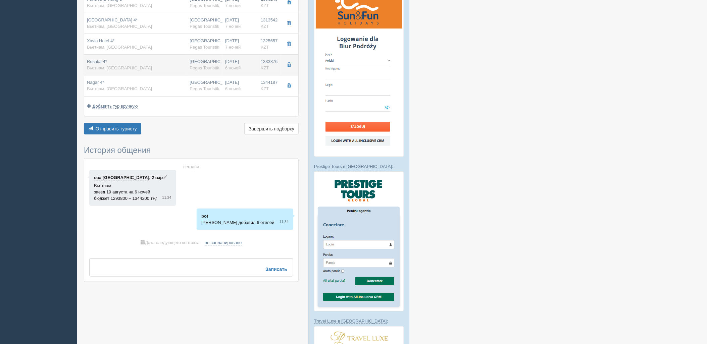
type input "https://tourvisor.ru/countries#!/hotel=rosaka"
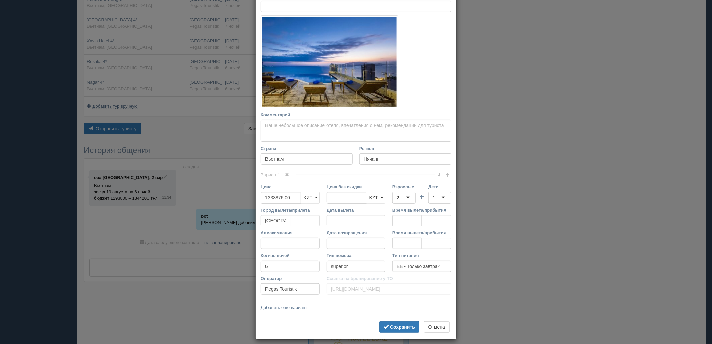
scroll to position [93, 0]
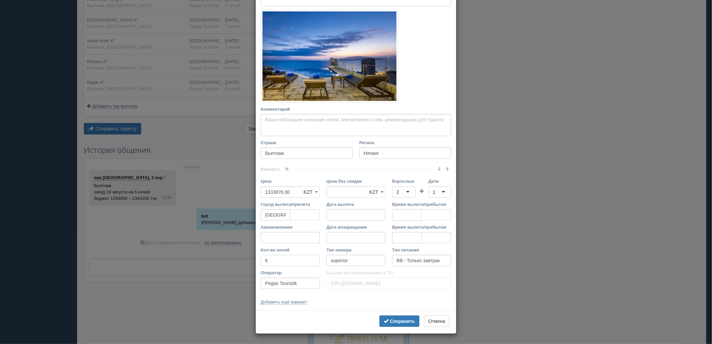
drag, startPoint x: 246, startPoint y: 259, endPoint x: 293, endPoint y: 290, distance: 56.7
click at [243, 261] on div "× Редактировать тур Название отеля Rosaka 4* Ссылка на отель для туриста https:…" at bounding box center [356, 172] width 712 height 344
type input "7"
click at [386, 319] on span "submit" at bounding box center [386, 321] width 5 height 5
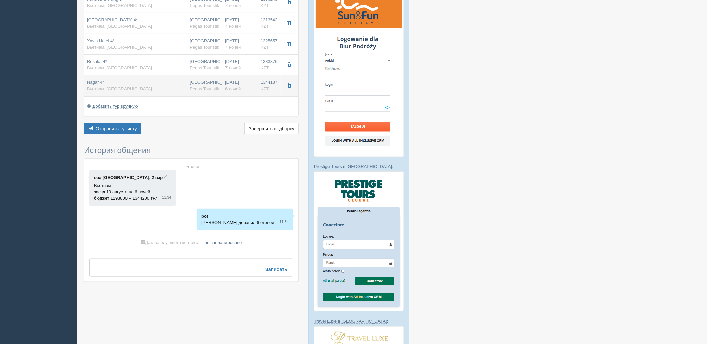
click at [229, 79] on div "19.08.2025 6 ночей" at bounding box center [240, 85] width 30 height 12
type input "Nagar 4*"
type input "https://tophotels.ru/hotel/al316287"
type input "1344187.00"
type input "6"
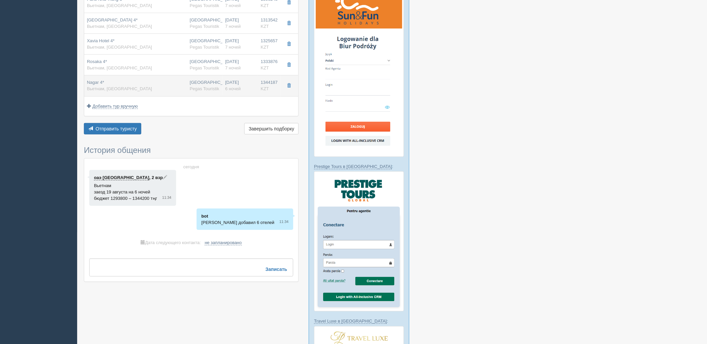
type input "deluxe city view"
type input "https://tourvisor.ru/countries#!/hotel=nagar"
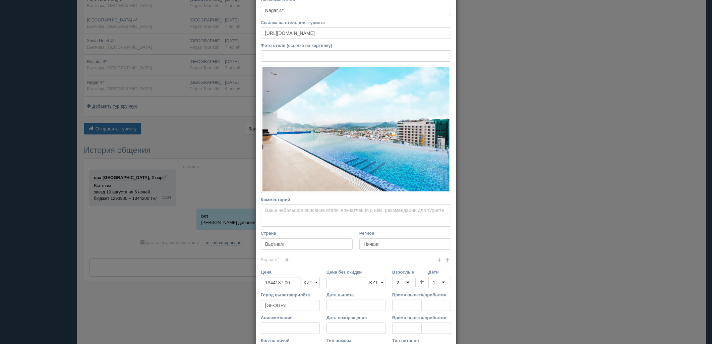
scroll to position [74, 0]
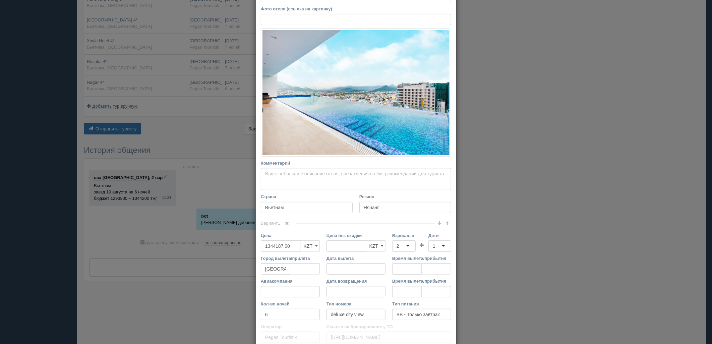
click at [237, 315] on div "× Редактировать тур Название отеля Nagar 4* Ссылка на отель для туриста https:/…" at bounding box center [356, 172] width 712 height 344
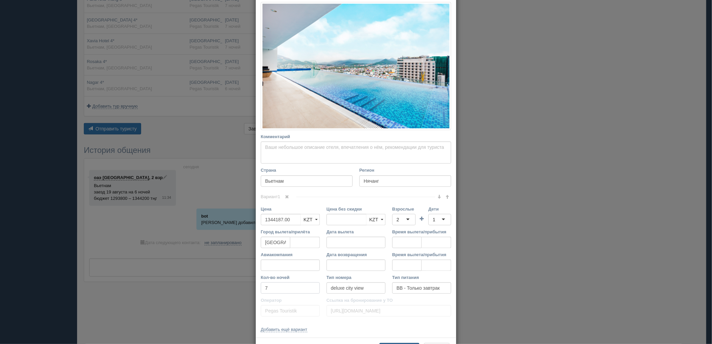
scroll to position [128, 0]
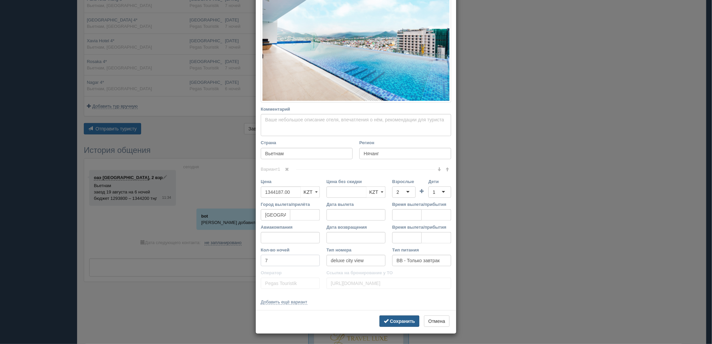
type input "7"
click at [390, 321] on b "Сохранить" at bounding box center [402, 321] width 25 height 5
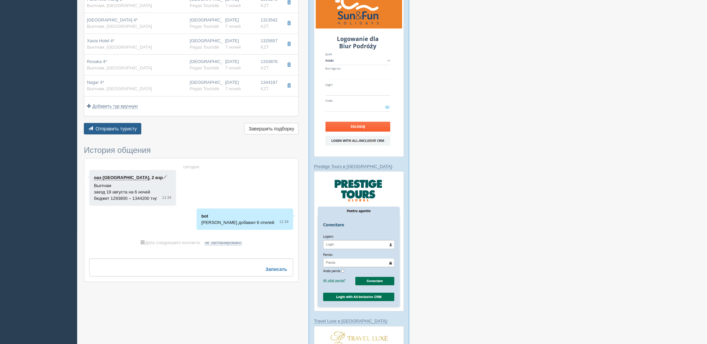
click at [126, 126] on span "Отправить туристу" at bounding box center [116, 128] width 41 height 5
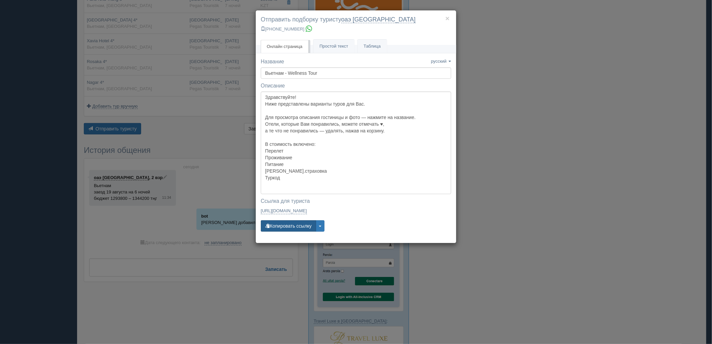
click at [278, 224] on button "Копировать ссылку" at bounding box center [288, 225] width 55 height 11
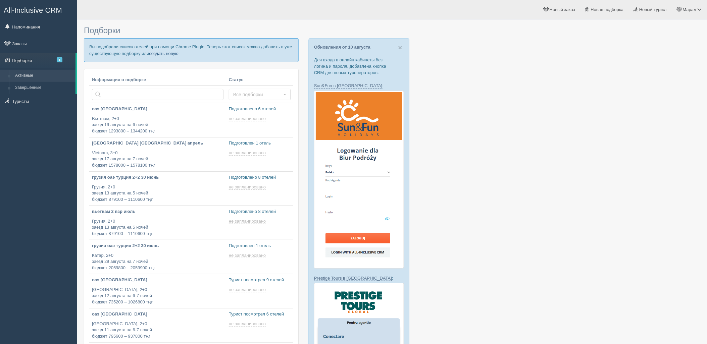
click at [174, 54] on link "создать новую" at bounding box center [164, 53] width 30 height 5
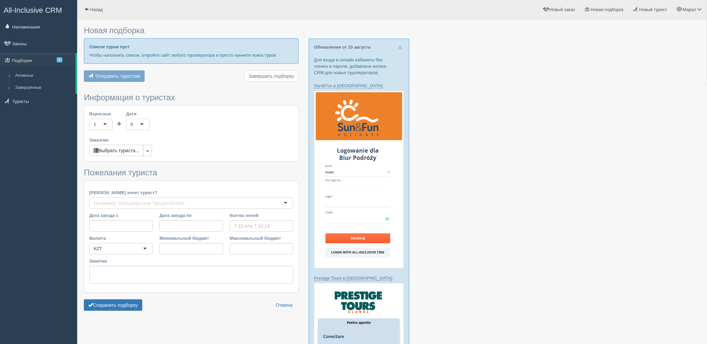
type input "6-7"
type input "1031800"
type input "1732800"
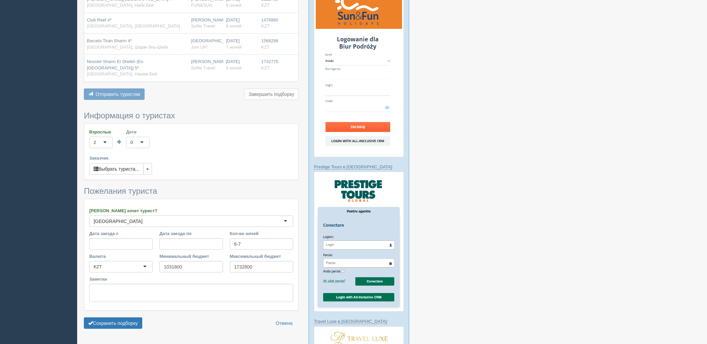
scroll to position [112, 0]
drag, startPoint x: 118, startPoint y: 304, endPoint x: 119, endPoint y: 308, distance: 4.1
click at [118, 304] on form "Информация о туристах Взрослые 2 2 1 2 3 4 5 6 7 8 9 10 11 12 13 14 15 16 17 18…" at bounding box center [191, 221] width 215 height 221
click at [120, 317] on button "Сохранить подборку" at bounding box center [113, 322] width 58 height 11
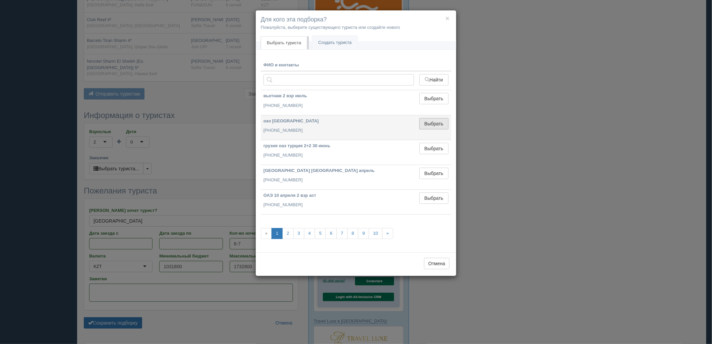
click at [436, 124] on button "Выбрать" at bounding box center [434, 123] width 29 height 11
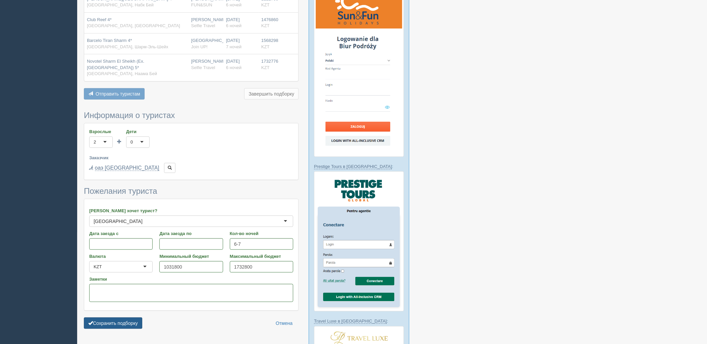
click at [125, 318] on button "Сохранить подборку" at bounding box center [113, 323] width 58 height 11
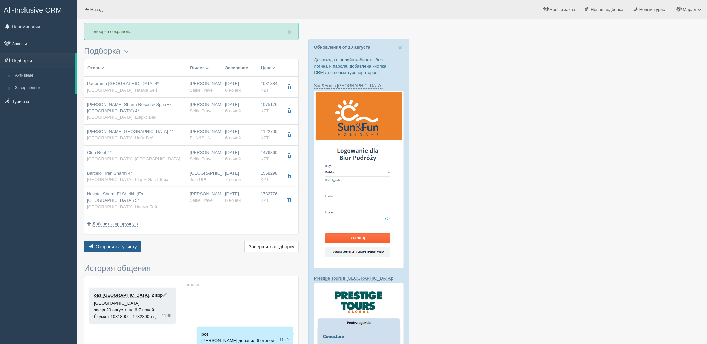
click at [123, 244] on span "Отправить туристу" at bounding box center [116, 246] width 41 height 5
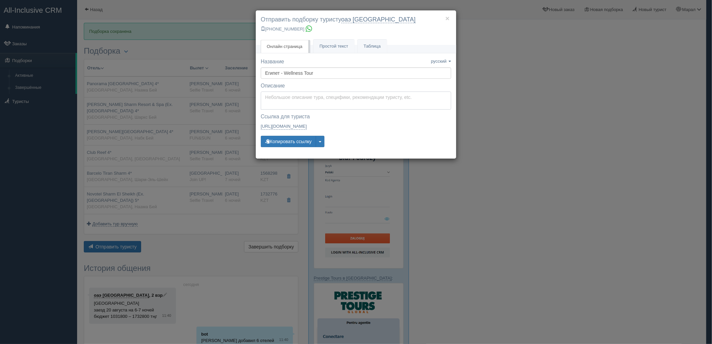
type textarea "Здравствуйте! Ниже представлены варианты туров для Вас. Для просмотра описания …"
click at [281, 105] on textarea "Здравствуйте! Ниже представлены варианты туров для Вас. Для просмотра описания …" at bounding box center [356, 101] width 191 height 18
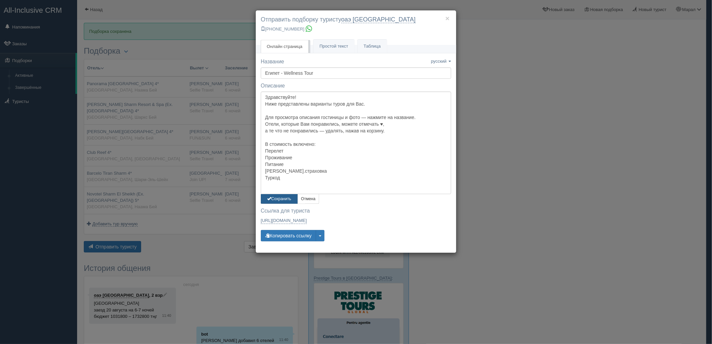
click at [280, 196] on button "Сохранить" at bounding box center [279, 199] width 37 height 10
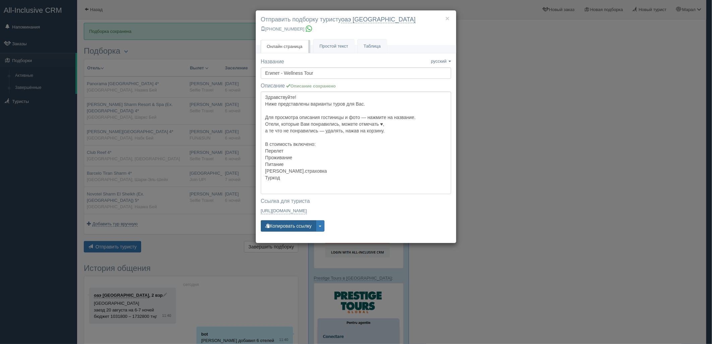
click at [284, 226] on button "Копировать ссылку" at bounding box center [288, 225] width 55 height 11
